Goal: Find specific page/section: Find specific page/section

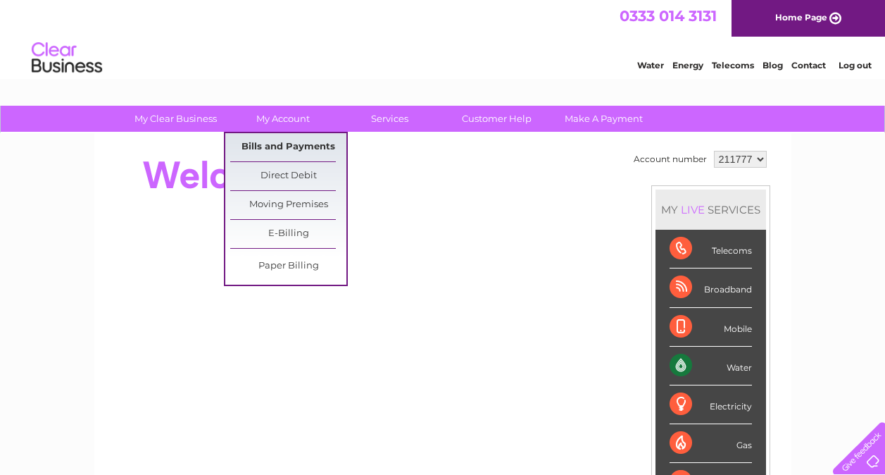
click at [292, 144] on link "Bills and Payments" at bounding box center [288, 147] width 116 height 28
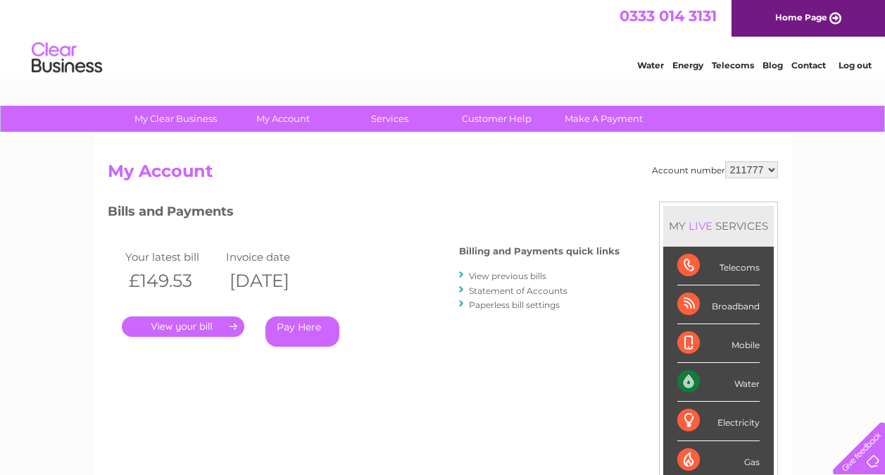
click at [200, 328] on link "." at bounding box center [183, 326] width 123 height 20
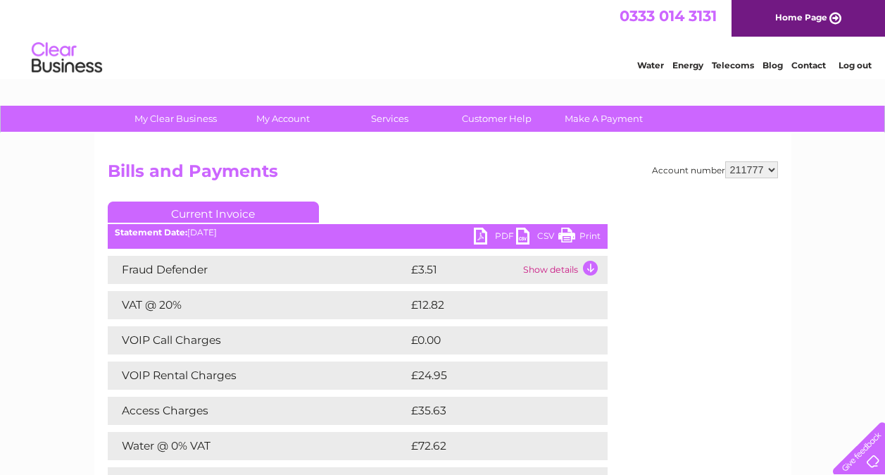
click at [591, 235] on link "Print" at bounding box center [579, 237] width 42 height 20
